Goal: Task Accomplishment & Management: Manage account settings

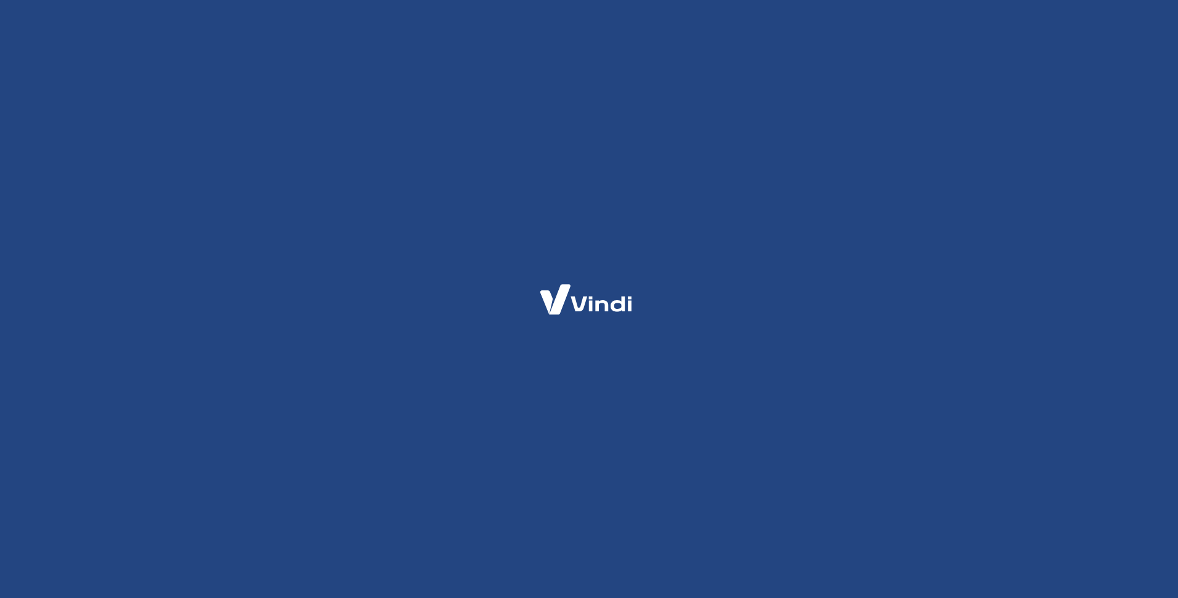
click at [566, 307] on html at bounding box center [589, 299] width 1178 height 598
click at [566, 307] on img at bounding box center [586, 299] width 120 height 57
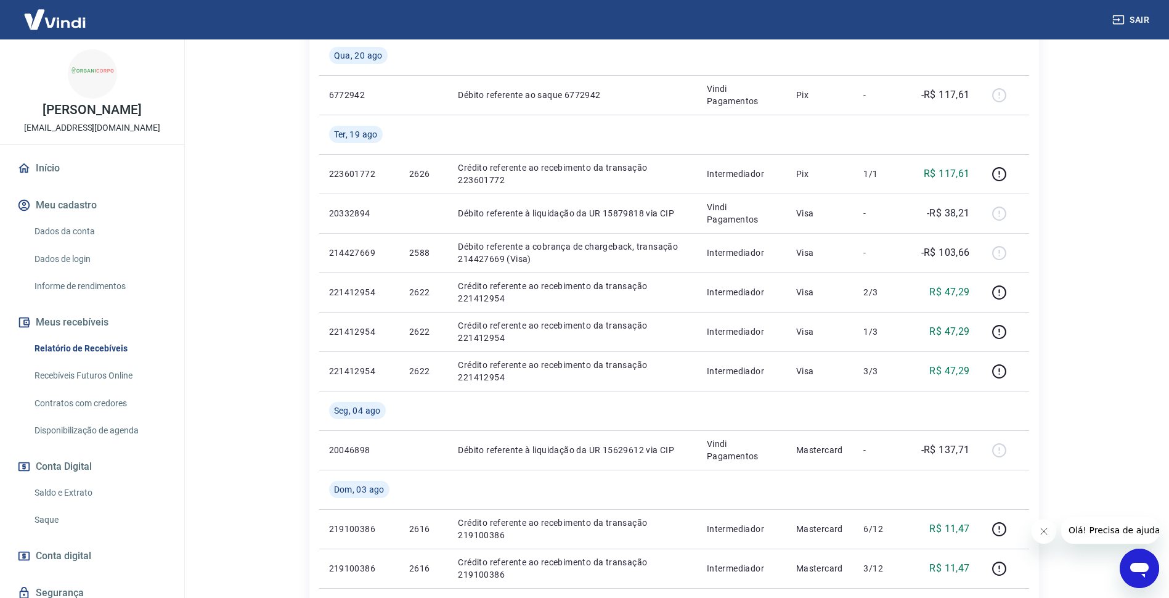
scroll to position [278, 0]
